Goal: Information Seeking & Learning: Learn about a topic

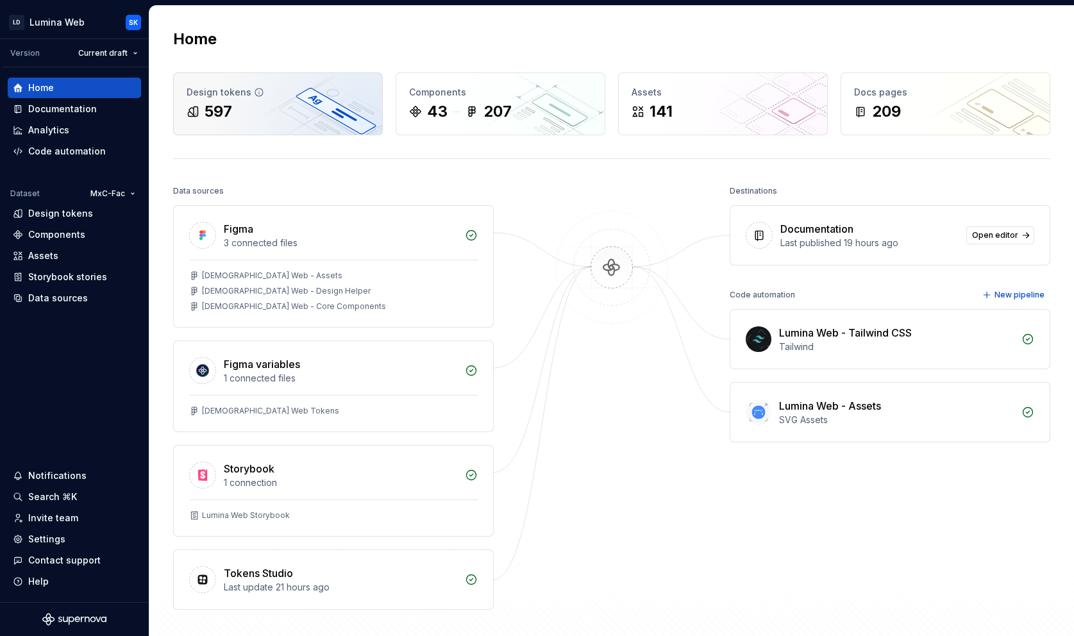
click at [310, 101] on div "597" at bounding box center [278, 111] width 183 height 21
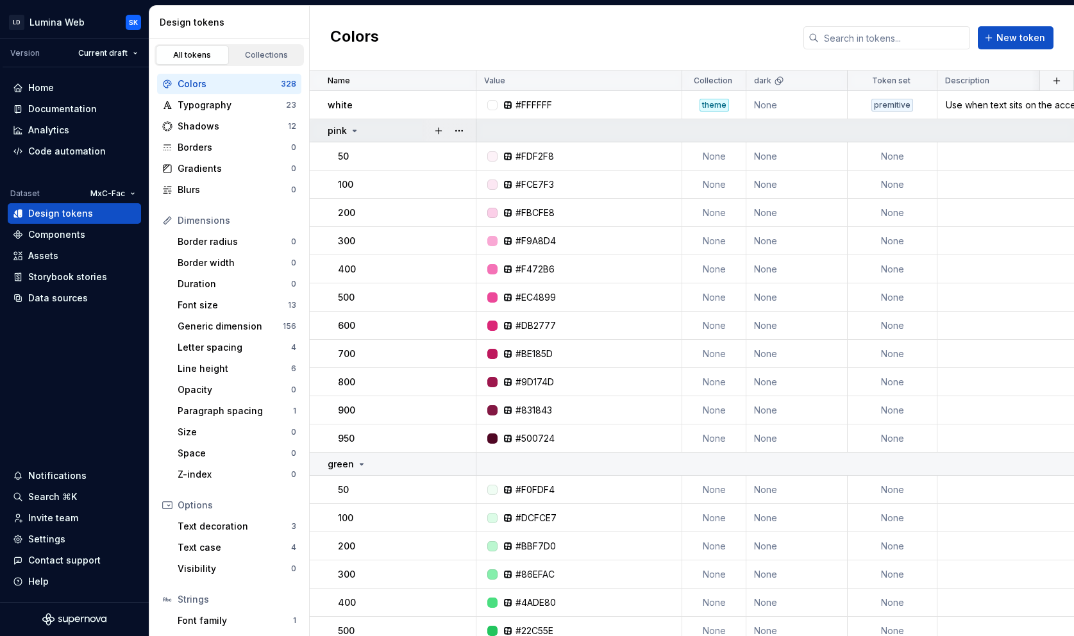
click at [353, 132] on icon at bounding box center [354, 131] width 10 height 10
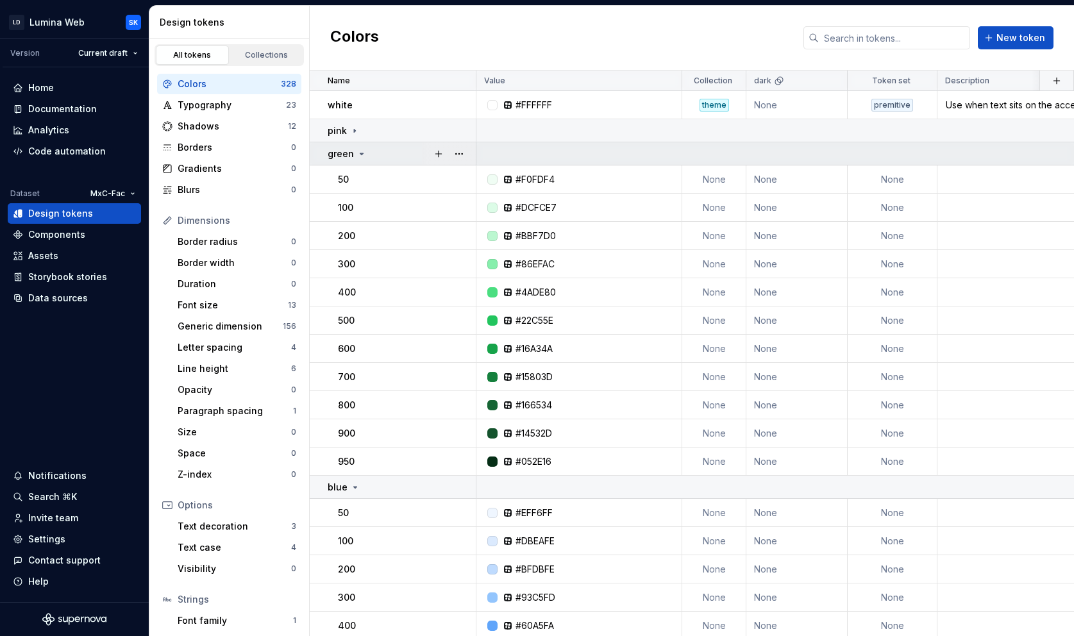
click at [366, 152] on div "green" at bounding box center [401, 153] width 147 height 13
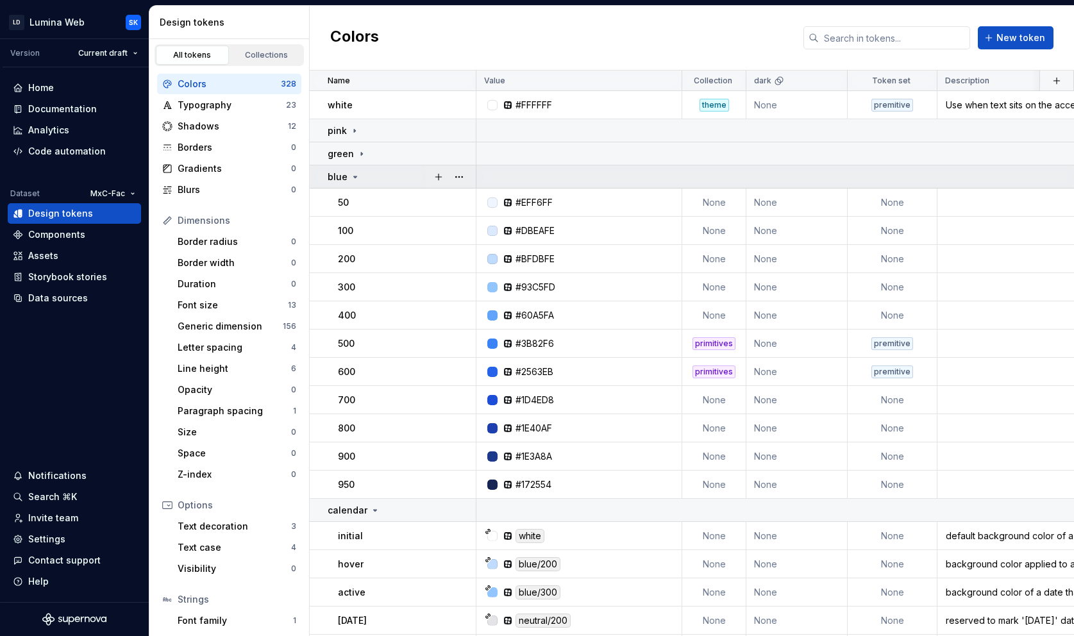
click at [370, 169] on td "blue" at bounding box center [393, 176] width 167 height 23
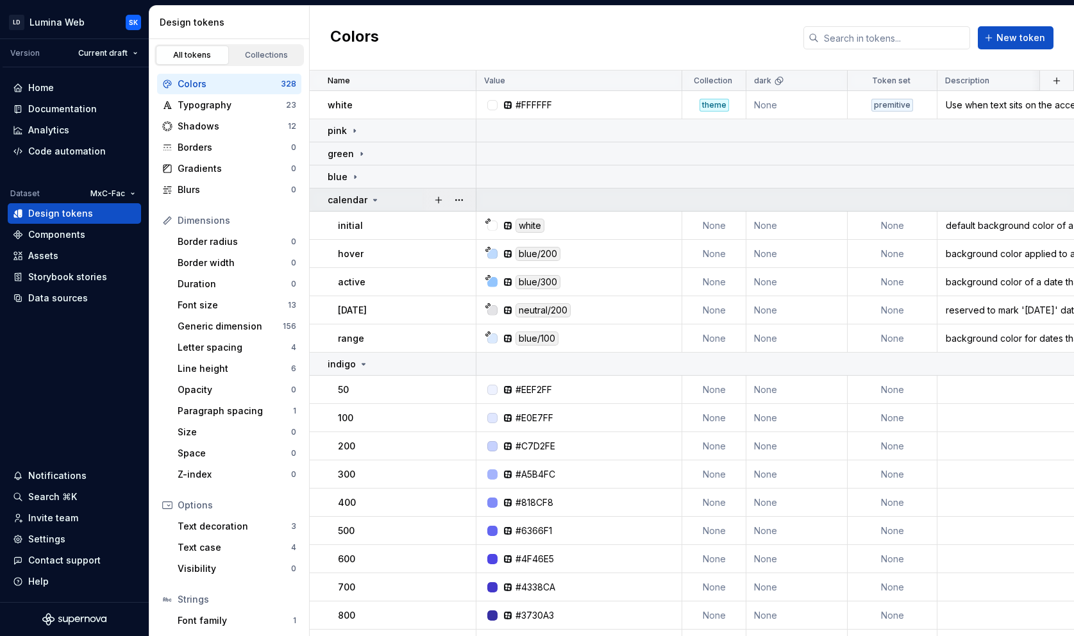
click at [377, 202] on icon at bounding box center [375, 200] width 10 height 10
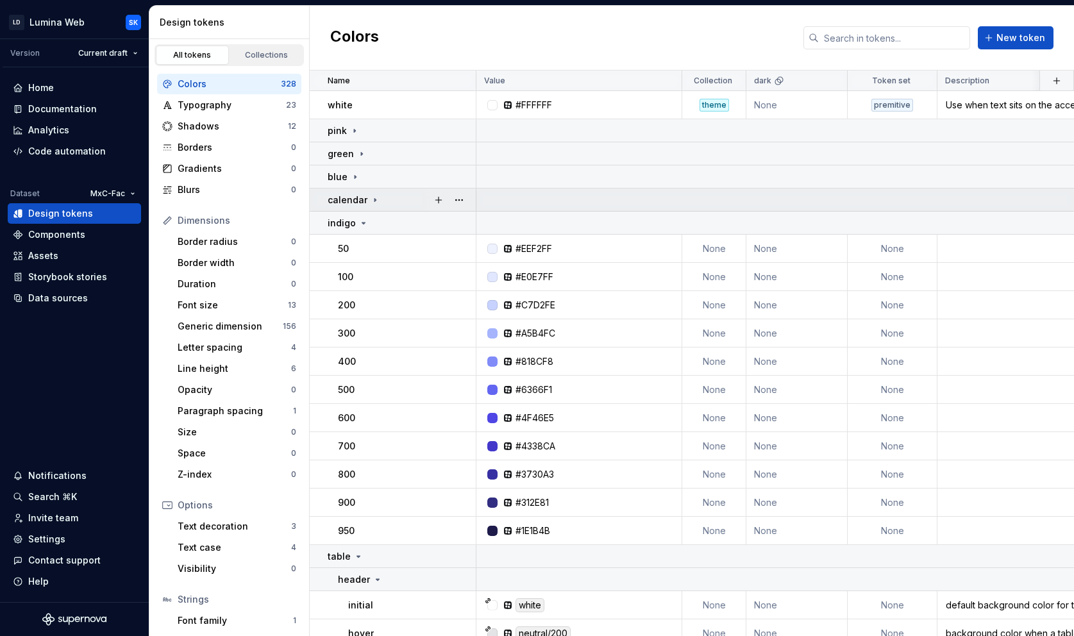
click at [377, 202] on icon at bounding box center [375, 200] width 10 height 10
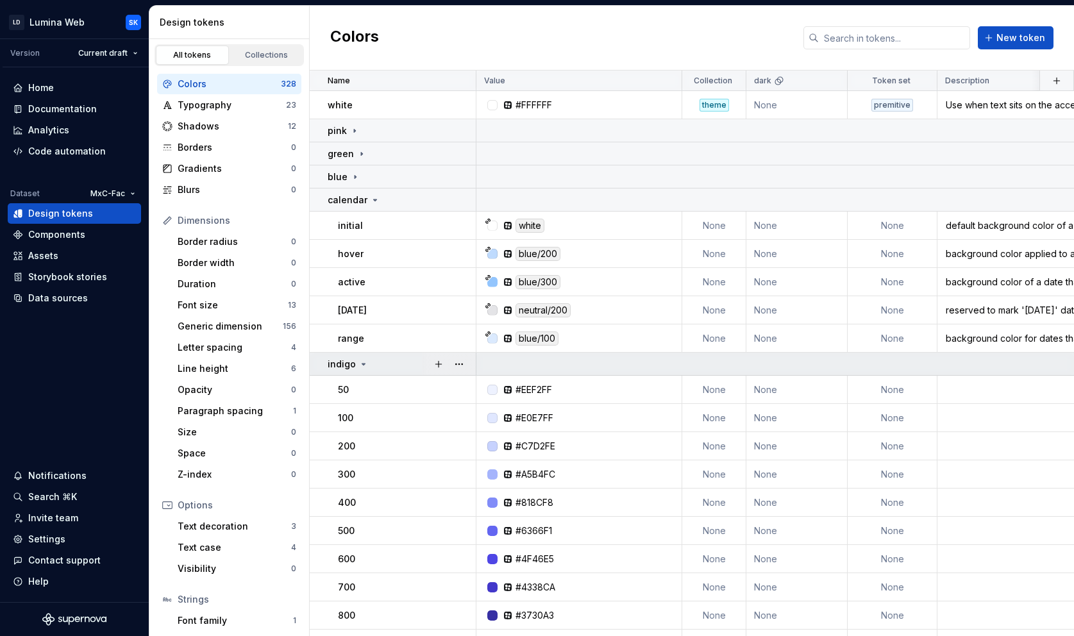
click at [379, 367] on div "indigo" at bounding box center [401, 364] width 147 height 13
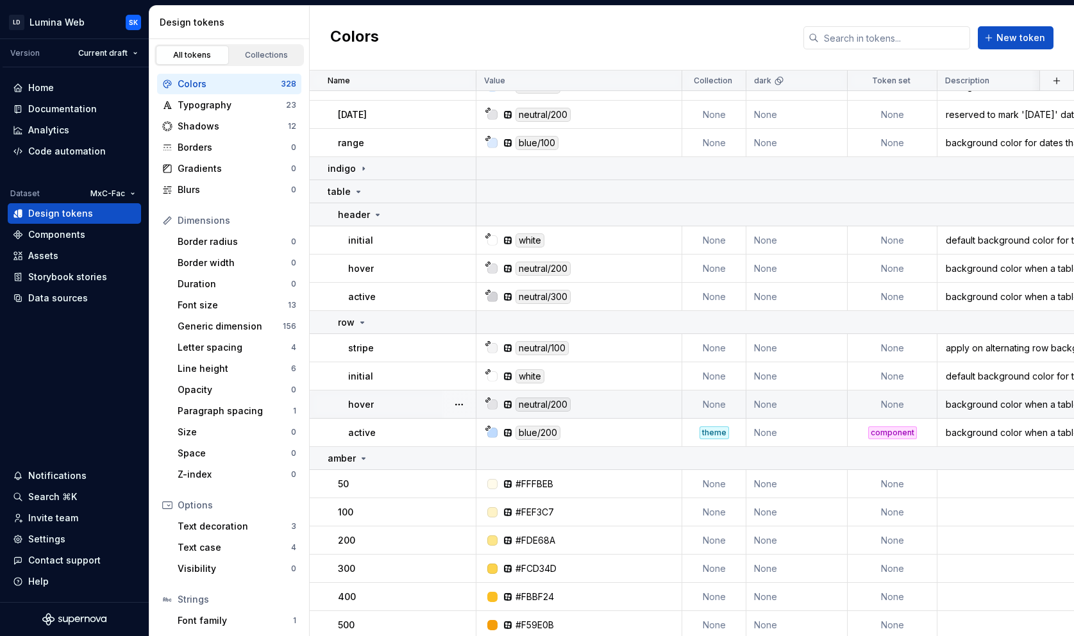
scroll to position [273, 0]
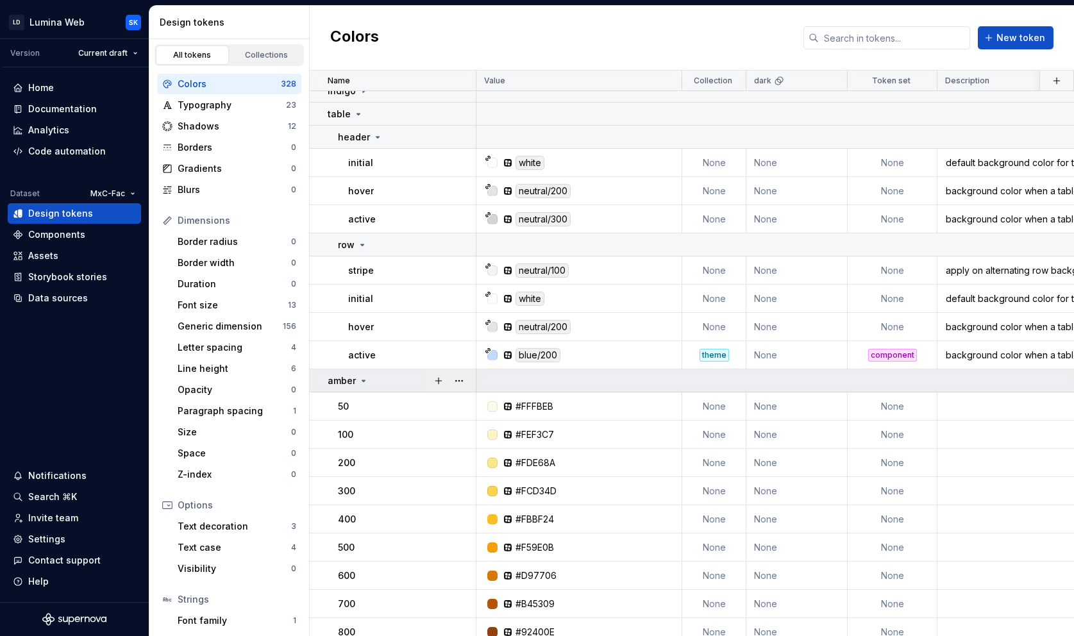
click at [401, 383] on div "amber" at bounding box center [401, 380] width 147 height 13
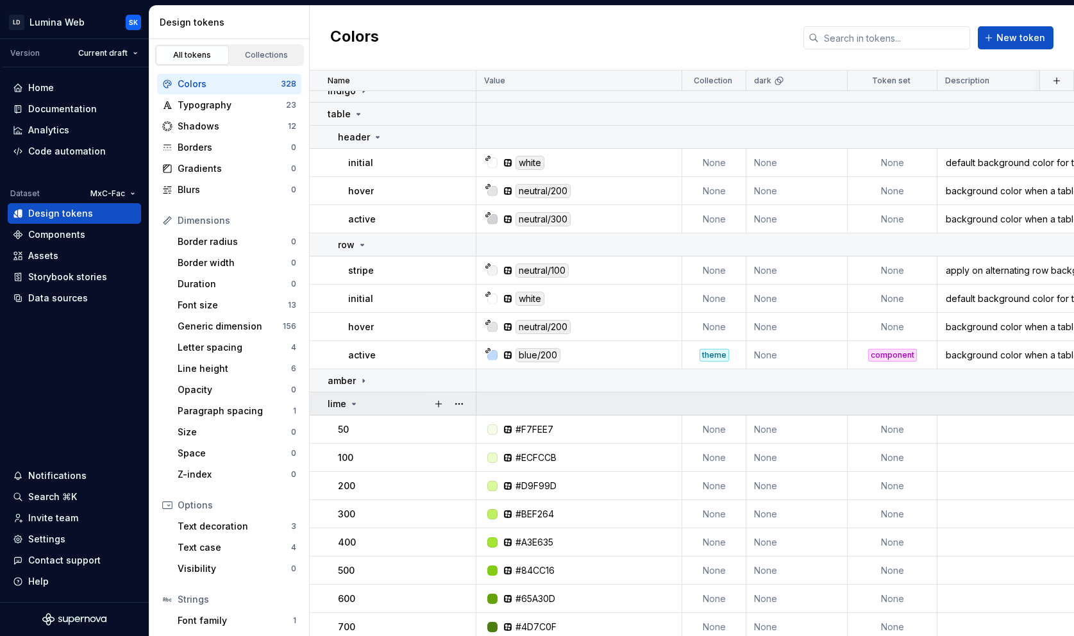
click at [403, 408] on div "lime" at bounding box center [401, 403] width 147 height 13
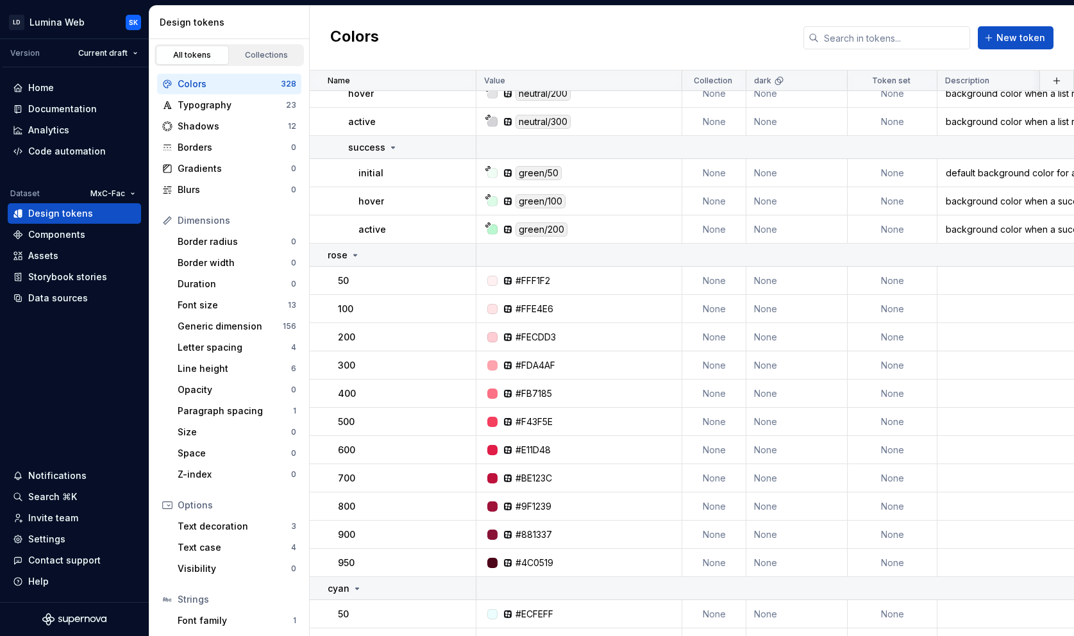
scroll to position [792, 0]
click at [397, 249] on div "rose" at bounding box center [401, 254] width 147 height 13
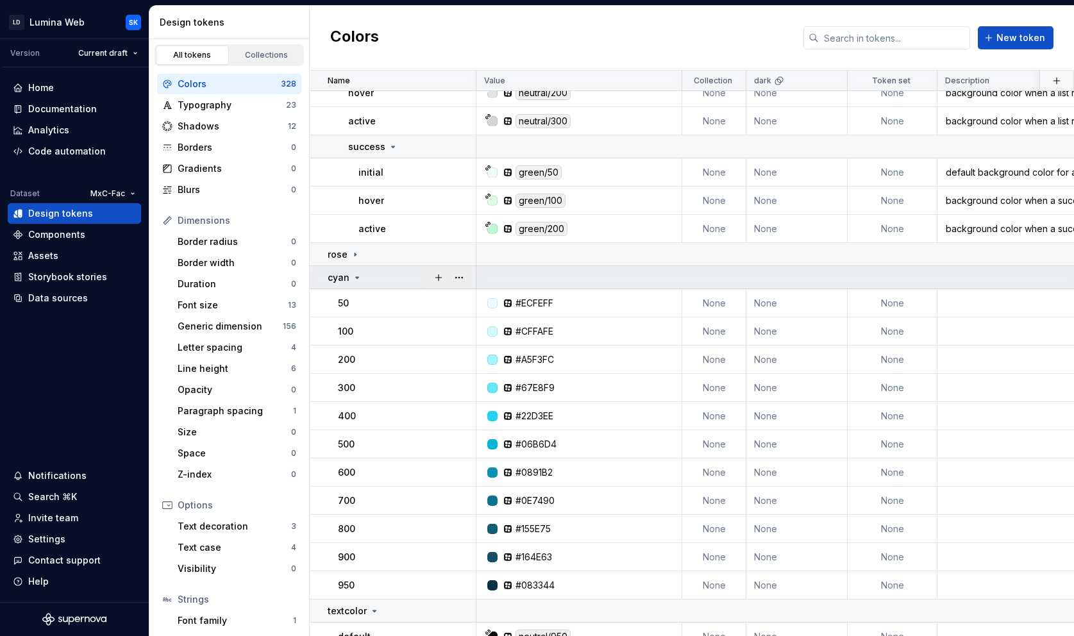
click at [394, 285] on td "cyan" at bounding box center [393, 277] width 167 height 23
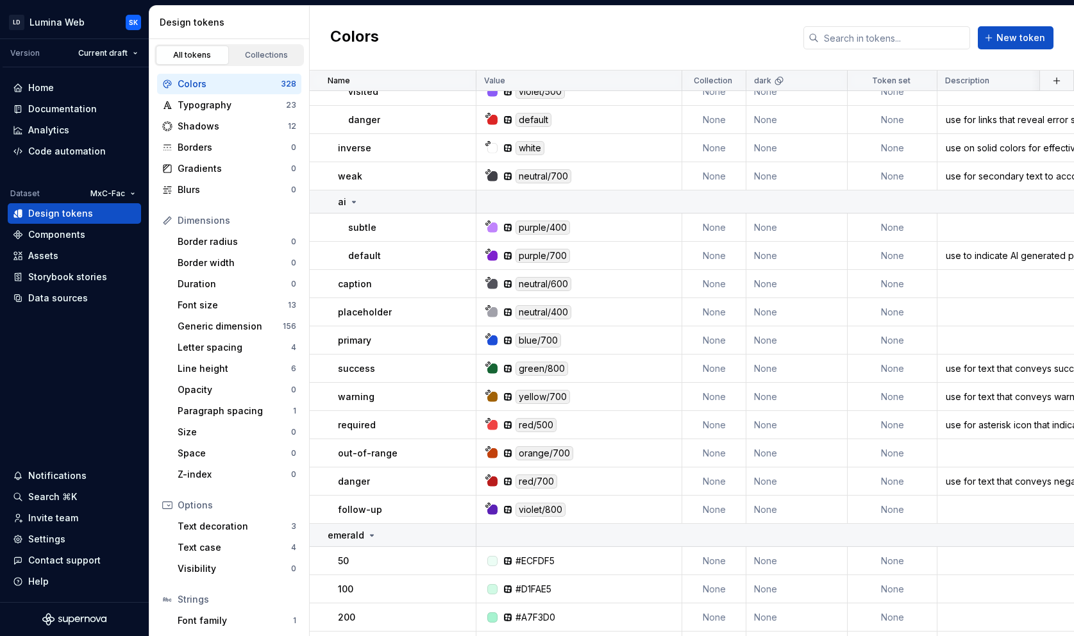
scroll to position [1244, 0]
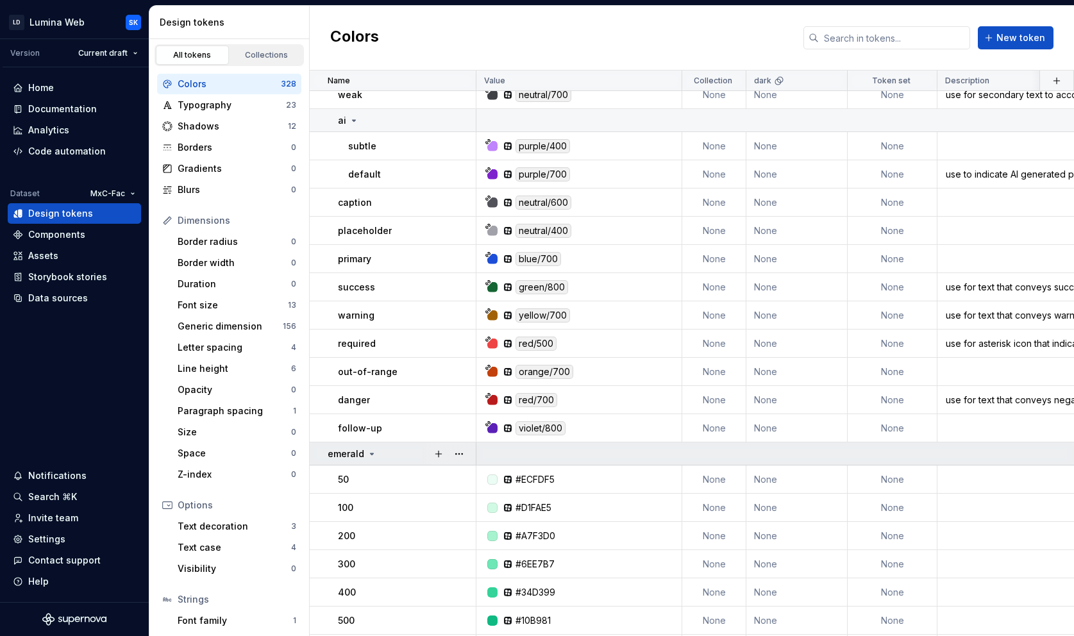
click at [393, 452] on div "emerald" at bounding box center [401, 453] width 147 height 13
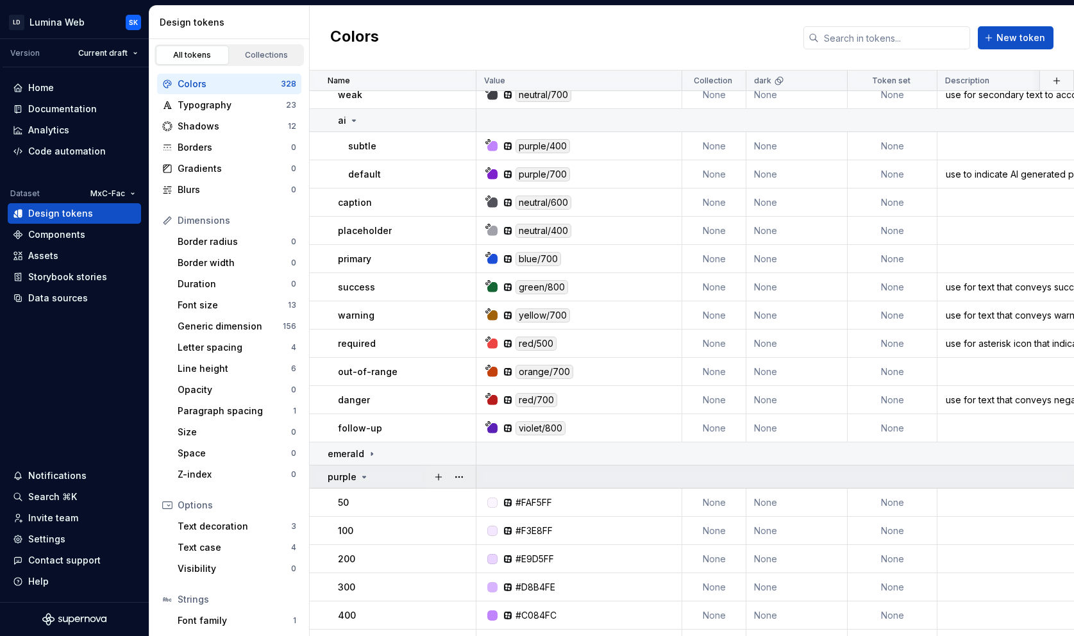
click at [394, 480] on div "purple" at bounding box center [401, 476] width 147 height 13
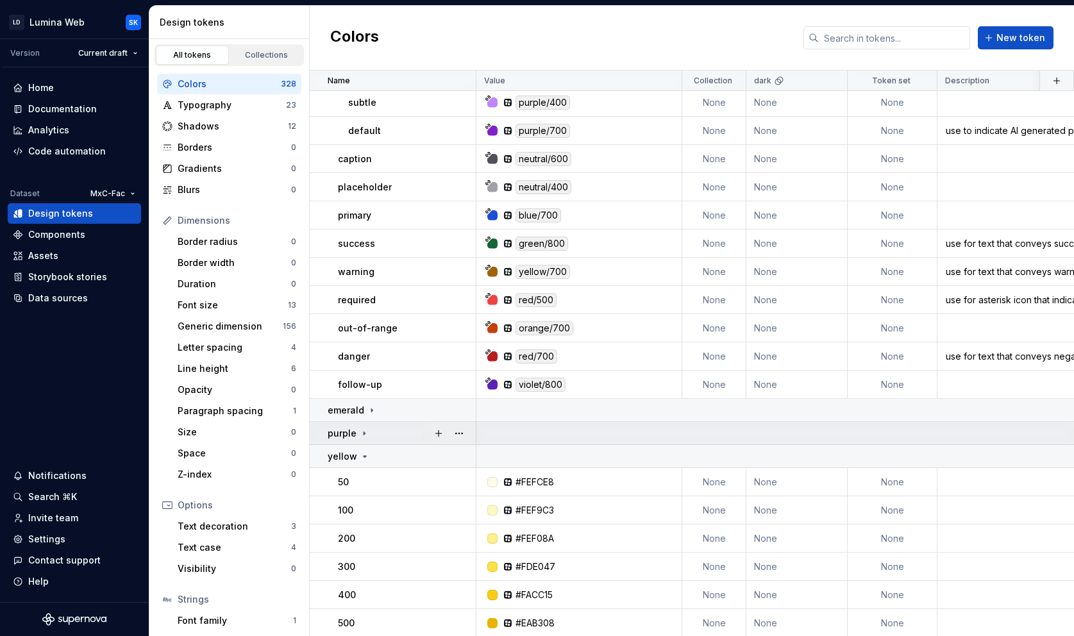
scroll to position [1353, 0]
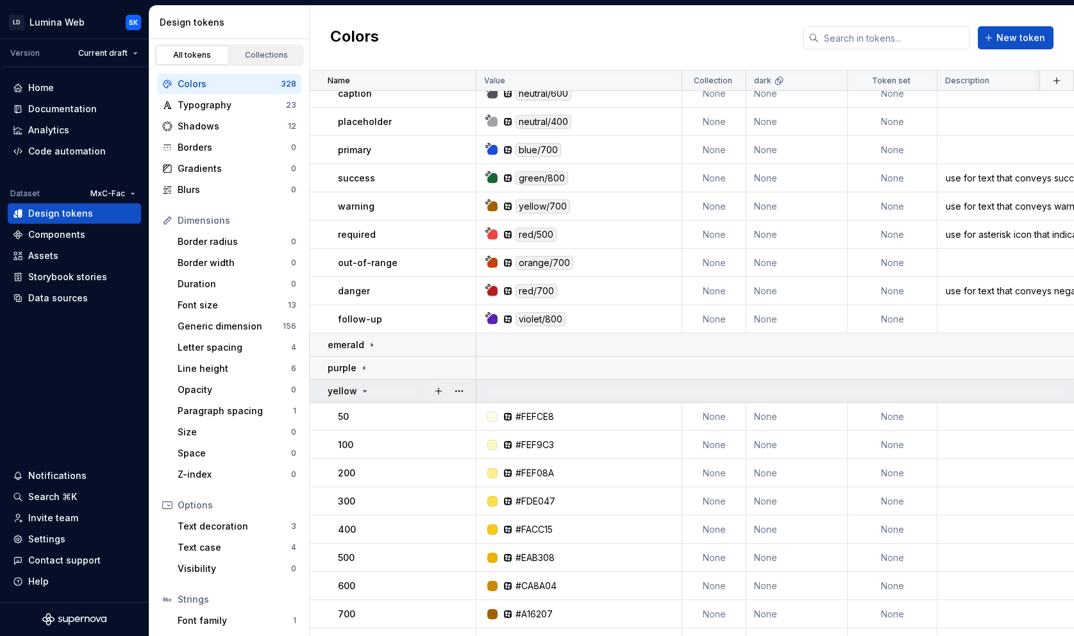
click at [399, 387] on div "yellow" at bounding box center [401, 391] width 147 height 13
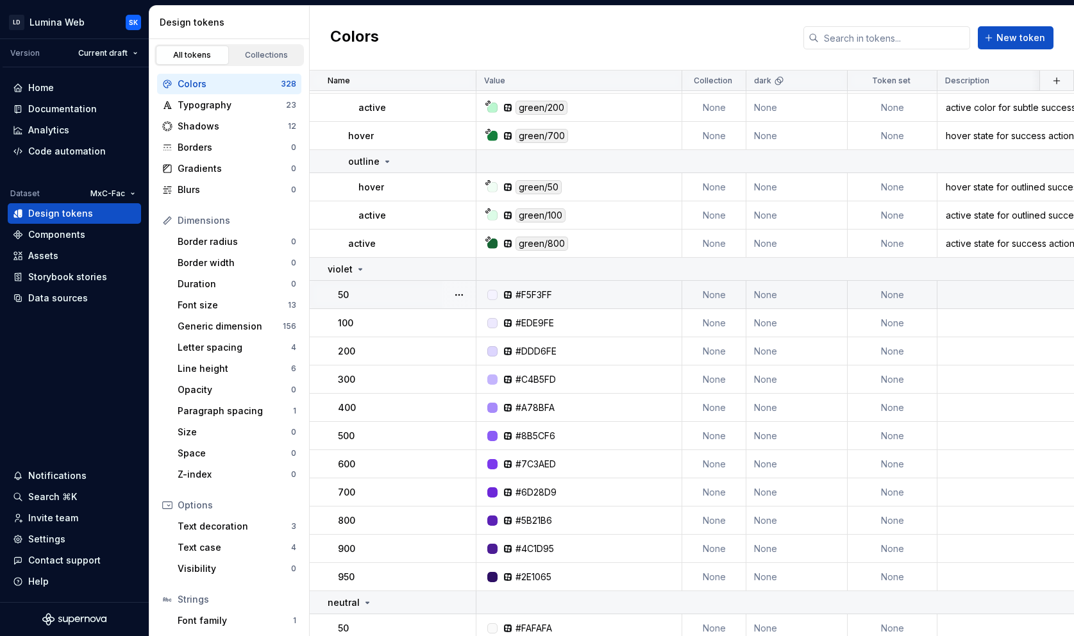
scroll to position [3002, 0]
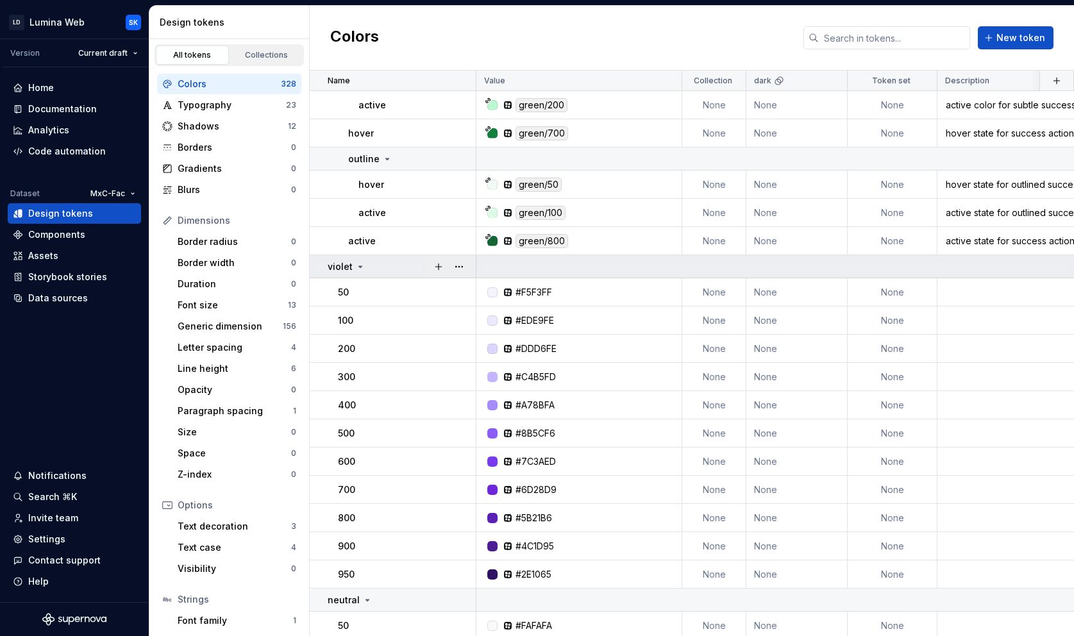
click at [407, 269] on div "violet" at bounding box center [401, 266] width 147 height 13
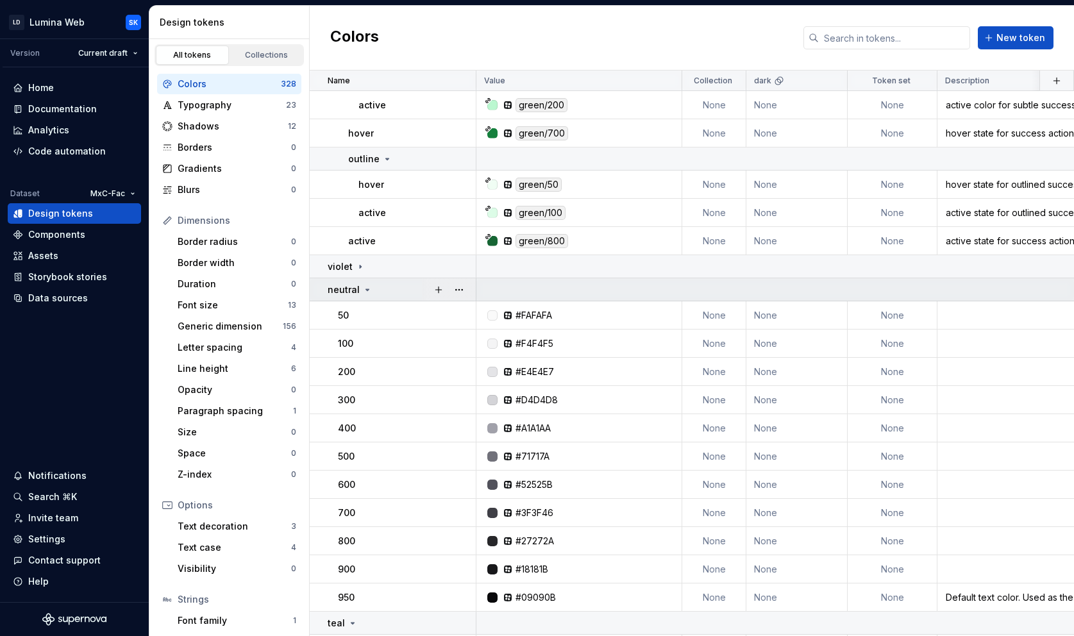
click at [399, 293] on div "neutral" at bounding box center [401, 289] width 147 height 13
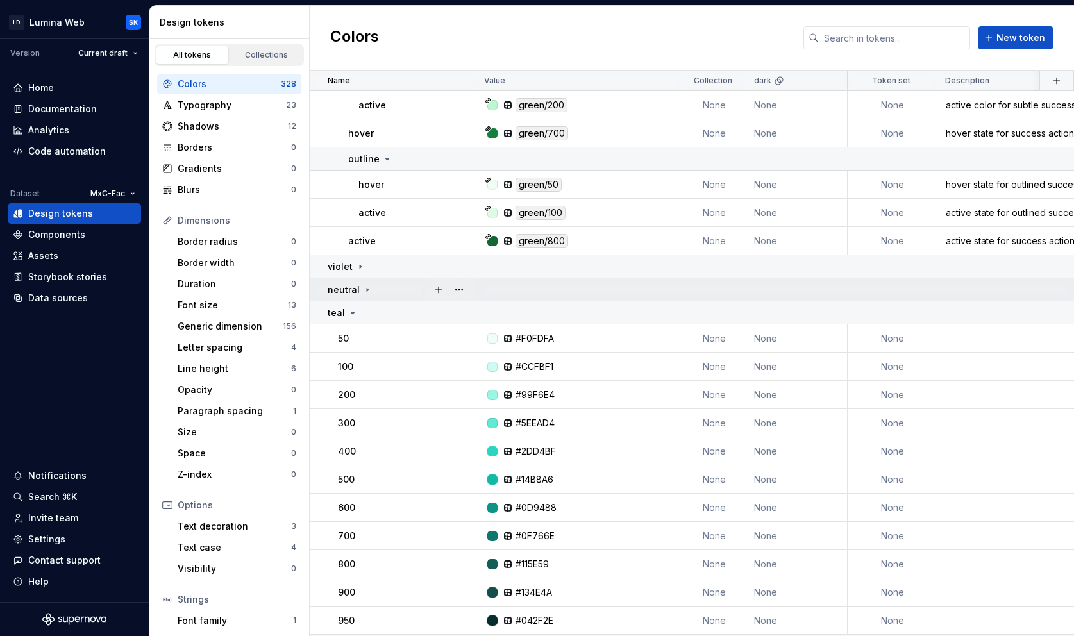
click at [399, 292] on div "neutral" at bounding box center [401, 289] width 147 height 13
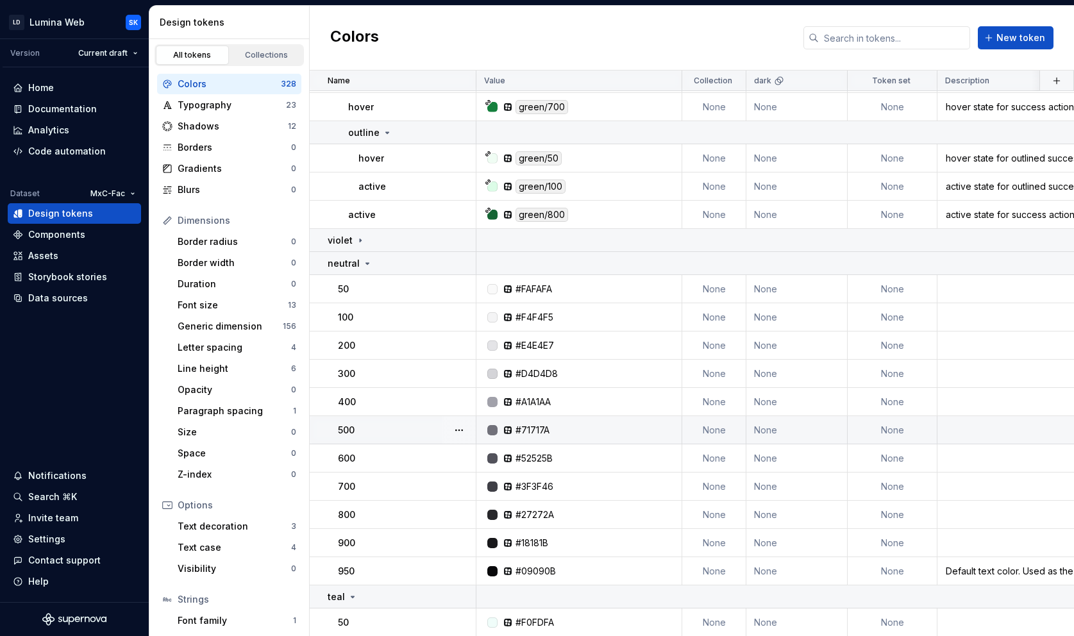
scroll to position [3170, 0]
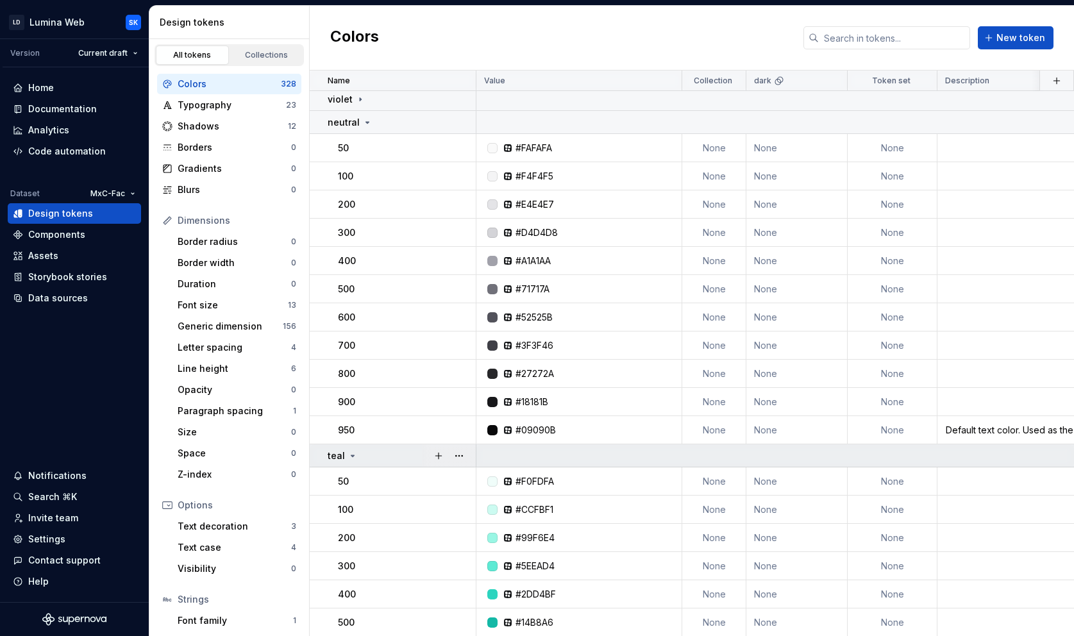
click at [387, 455] on div "teal" at bounding box center [401, 455] width 147 height 13
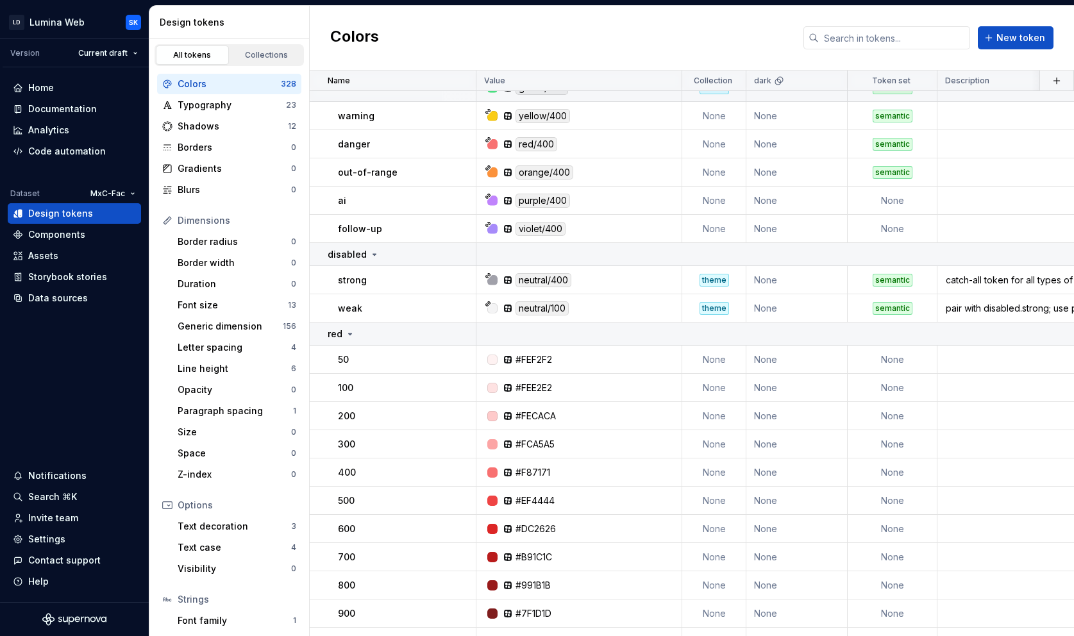
scroll to position [4254, 0]
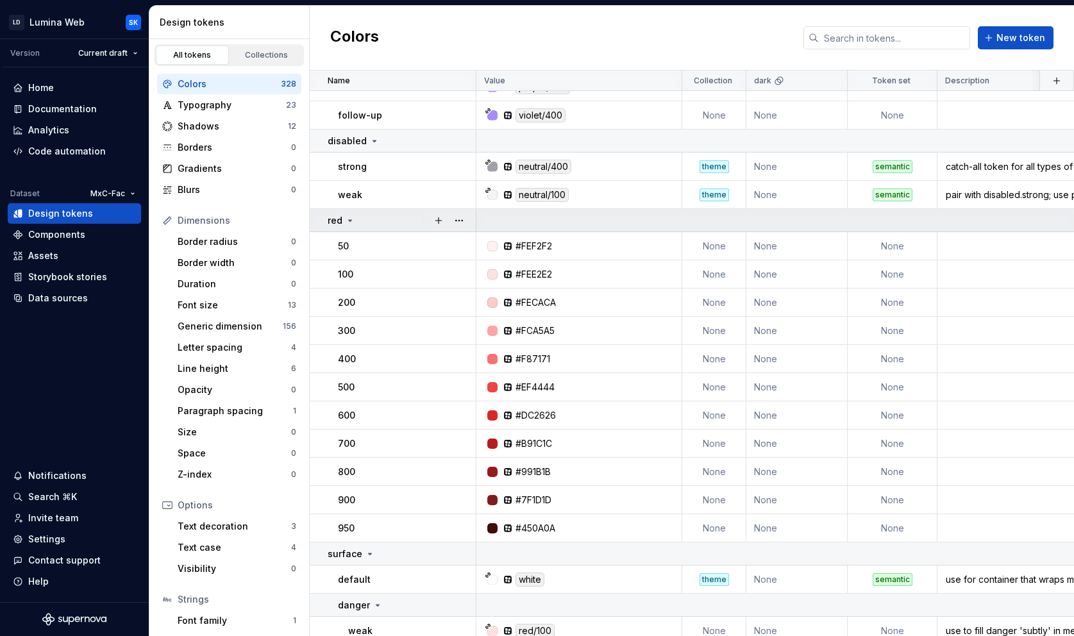
click at [383, 225] on div "red" at bounding box center [401, 220] width 147 height 13
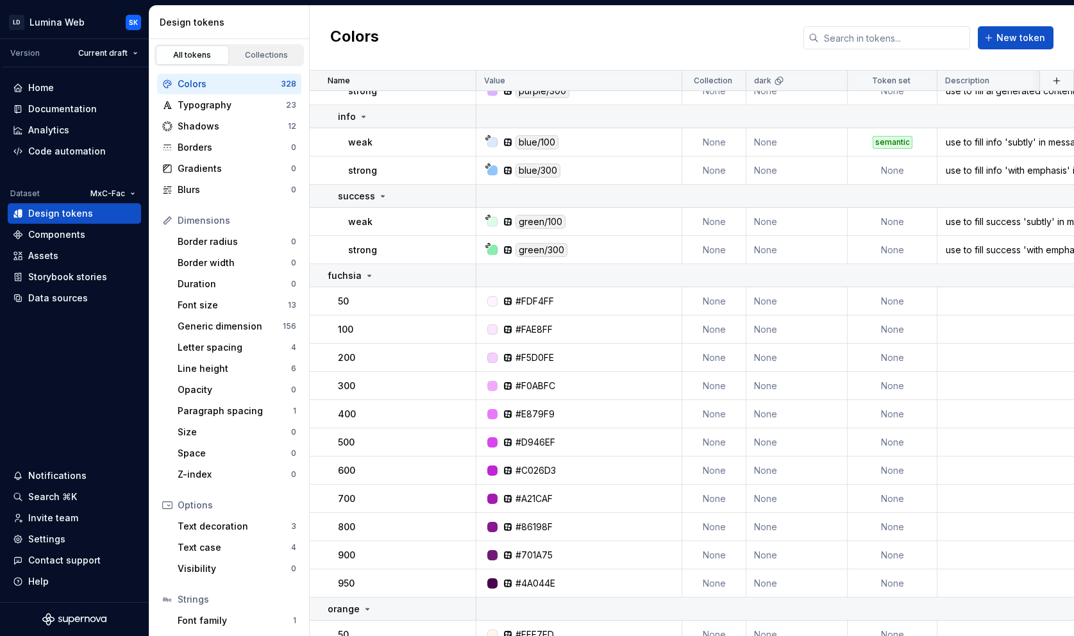
scroll to position [4988, 0]
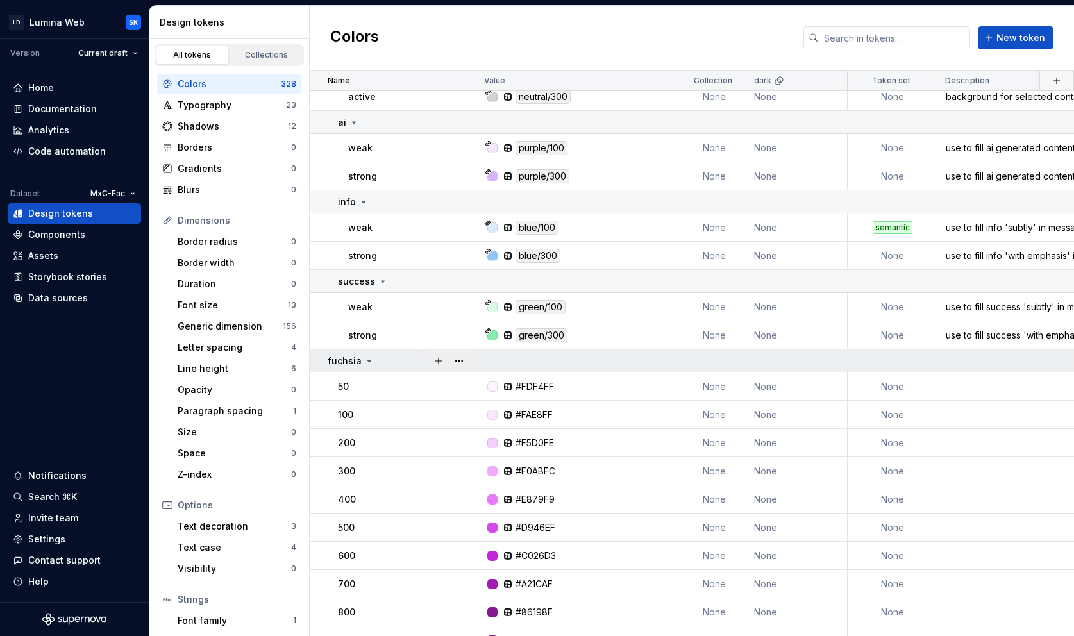
click at [393, 356] on div "fuchsia" at bounding box center [401, 360] width 147 height 13
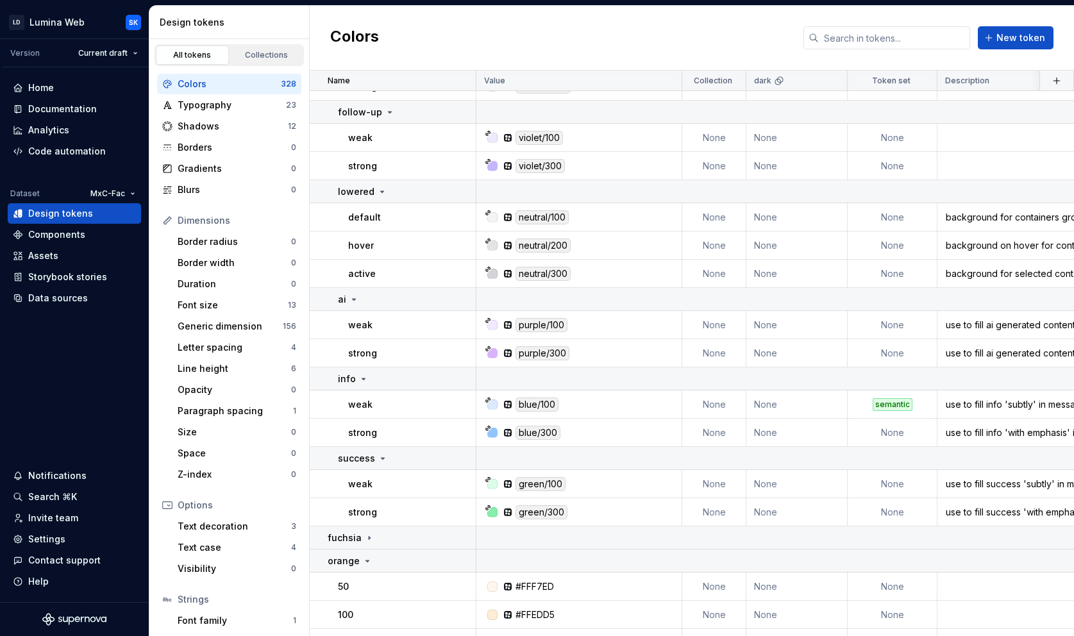
scroll to position [5106, 0]
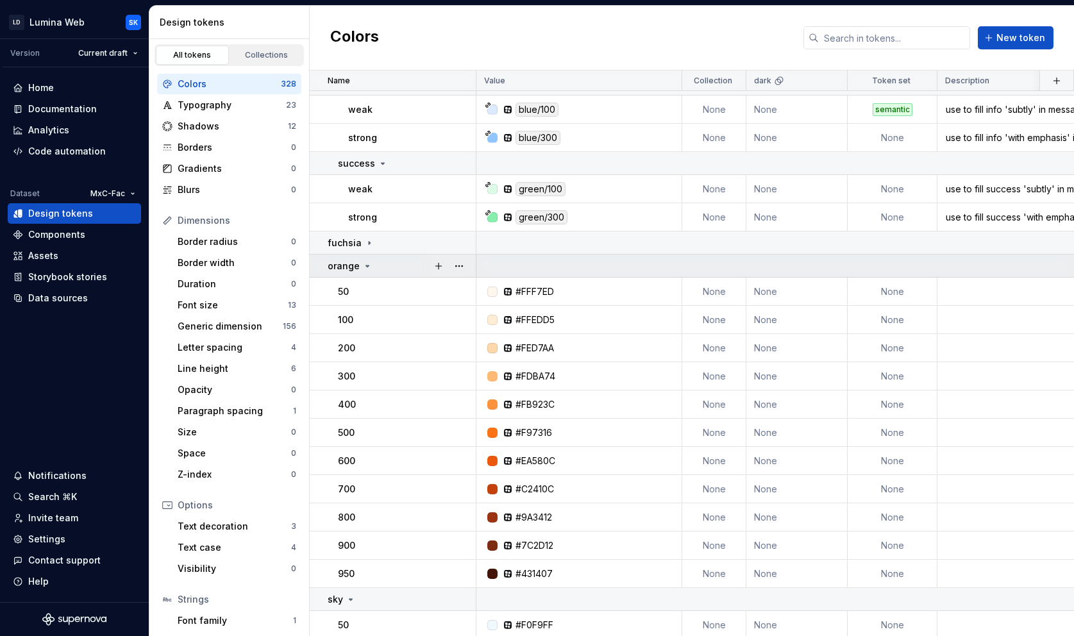
click at [388, 260] on div "orange" at bounding box center [401, 266] width 147 height 13
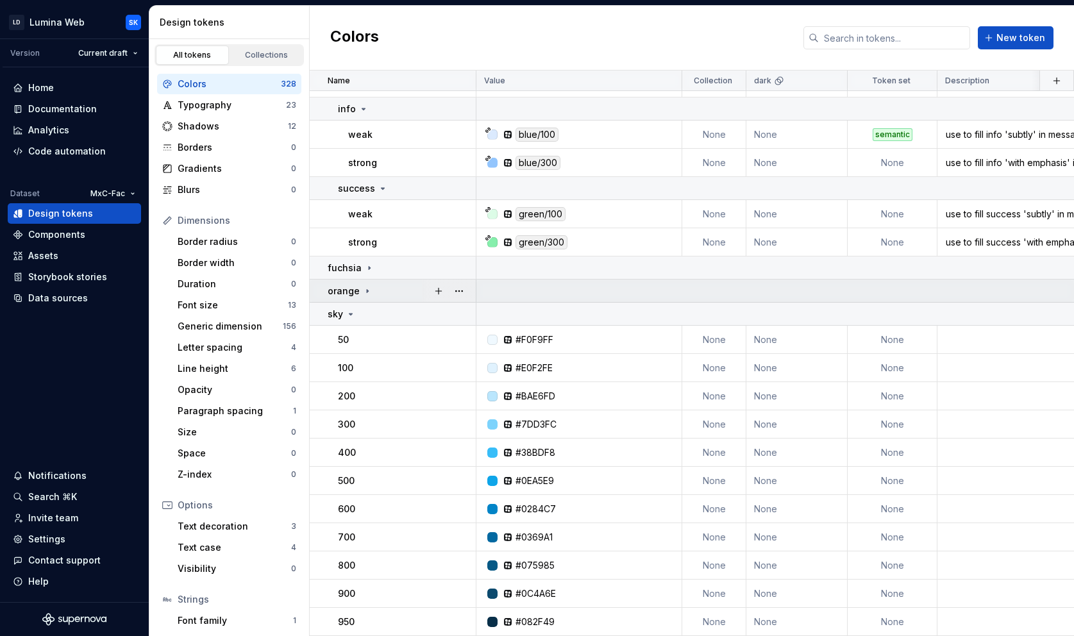
scroll to position [5081, 0]
click at [400, 317] on div "sky" at bounding box center [401, 314] width 147 height 13
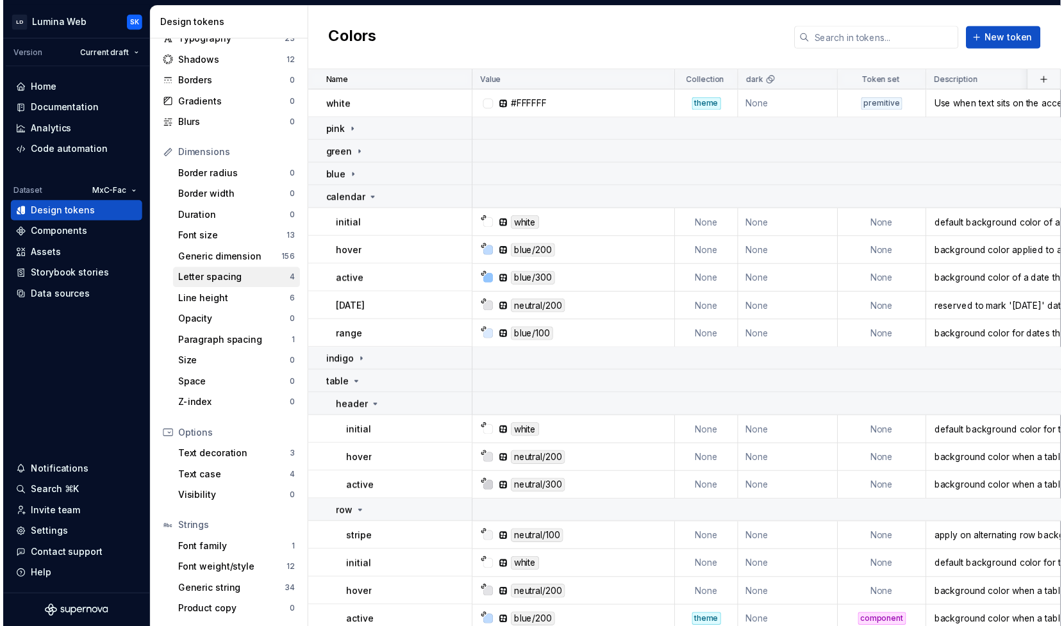
scroll to position [0, 0]
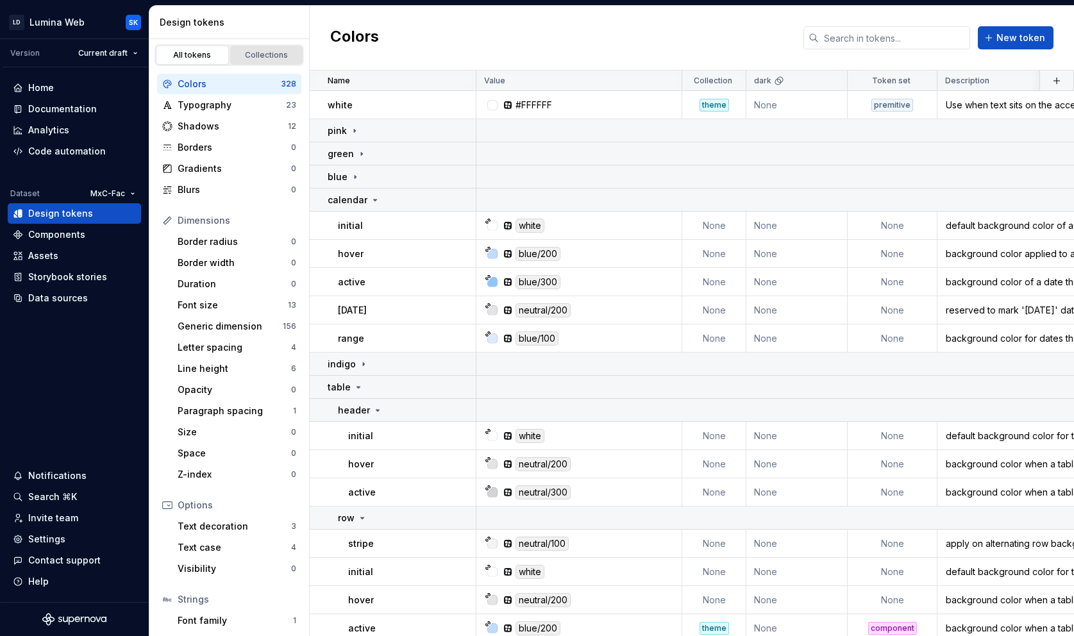
click at [255, 51] on div "Collections" at bounding box center [267, 55] width 64 height 10
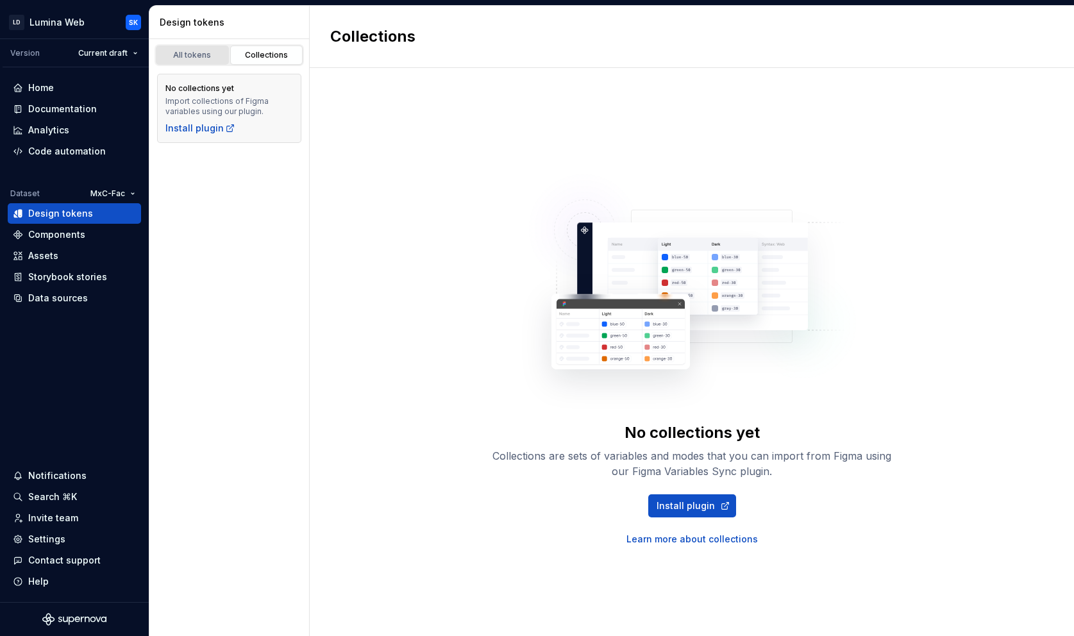
click at [185, 59] on div "All tokens" at bounding box center [192, 55] width 64 height 10
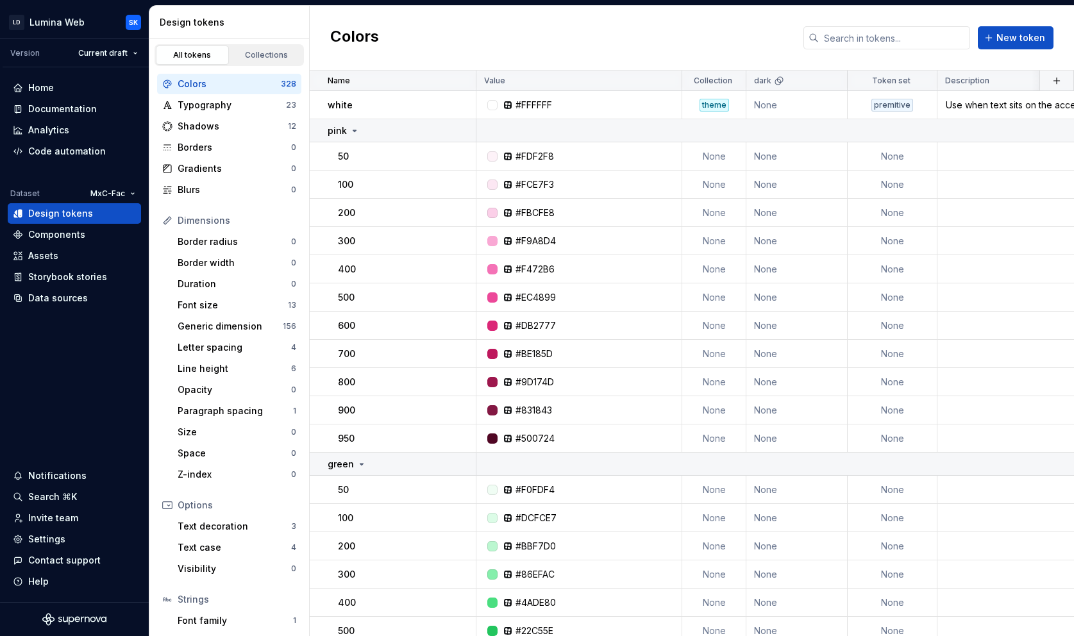
click at [252, 21] on div "Design tokens" at bounding box center [232, 22] width 144 height 13
